Goal: Task Accomplishment & Management: Use online tool/utility

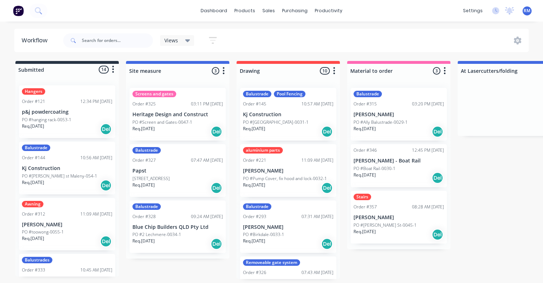
click at [242, 111] on div "Balustrade Pool Fencing Order #145 10:57 AM [DATE] Kj Construction [GEOGRAPHIC_…" at bounding box center [288, 114] width 96 height 53
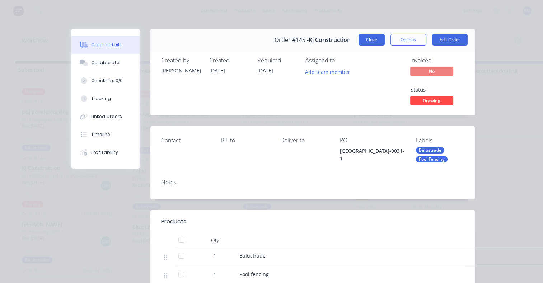
click at [362, 42] on button "Close" at bounding box center [372, 39] width 26 height 11
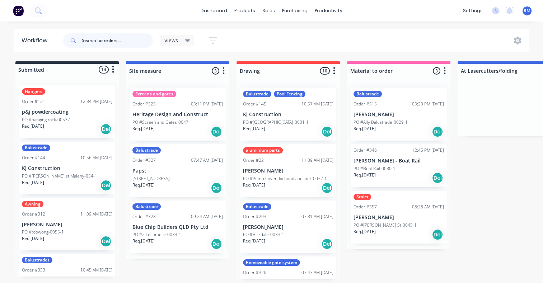
click at [129, 40] on input "text" at bounding box center [117, 40] width 71 height 14
type input "nexus"
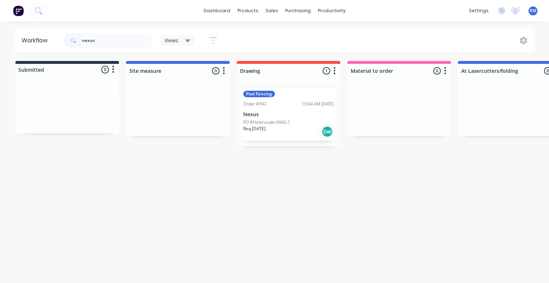
click at [279, 112] on p "Nexus" at bounding box center [288, 115] width 90 height 6
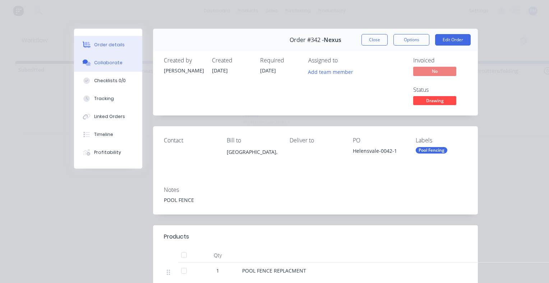
click at [99, 63] on div "Collaborate" at bounding box center [108, 63] width 28 height 6
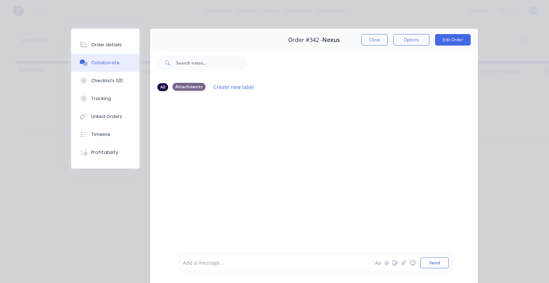
click at [187, 88] on div "Attachments" at bounding box center [188, 87] width 33 height 8
drag, startPoint x: 187, startPoint y: 88, endPoint x: 212, endPoint y: 116, distance: 37.7
click at [212, 116] on div at bounding box center [313, 175] width 327 height 156
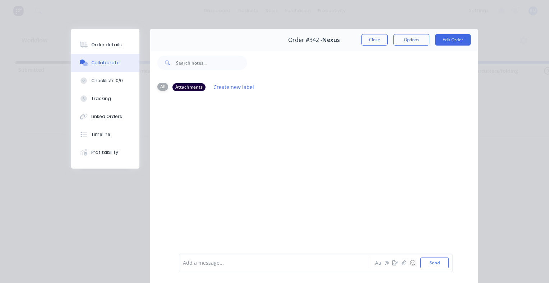
click at [161, 87] on div "All" at bounding box center [162, 87] width 11 height 8
click at [157, 86] on div "All" at bounding box center [162, 87] width 11 height 8
click at [187, 83] on div "Attachments" at bounding box center [188, 87] width 33 height 8
drag, startPoint x: 187, startPoint y: 83, endPoint x: 188, endPoint y: 89, distance: 5.8
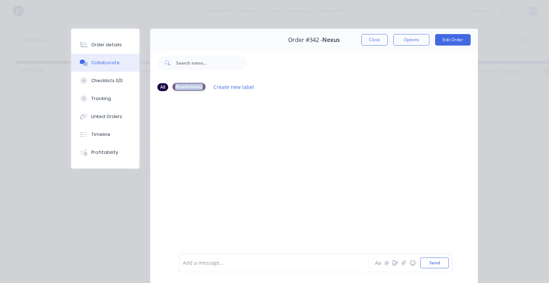
click at [188, 89] on div "Attachments" at bounding box center [188, 87] width 33 height 8
click at [161, 87] on div "All" at bounding box center [162, 87] width 11 height 8
click at [185, 87] on div "Attachments" at bounding box center [188, 87] width 33 height 8
click at [404, 40] on button "Options" at bounding box center [411, 39] width 36 height 11
click at [323, 146] on div at bounding box center [313, 175] width 327 height 156
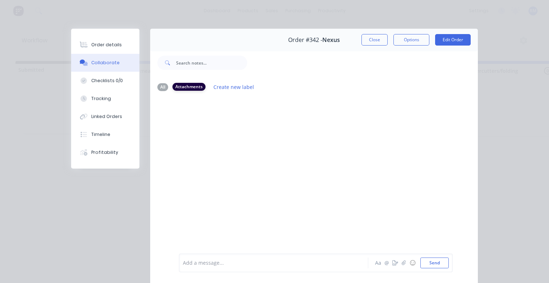
click at [182, 88] on div "Attachments" at bounding box center [188, 87] width 33 height 8
click at [191, 181] on div at bounding box center [313, 175] width 327 height 156
